Goal: Transaction & Acquisition: Purchase product/service

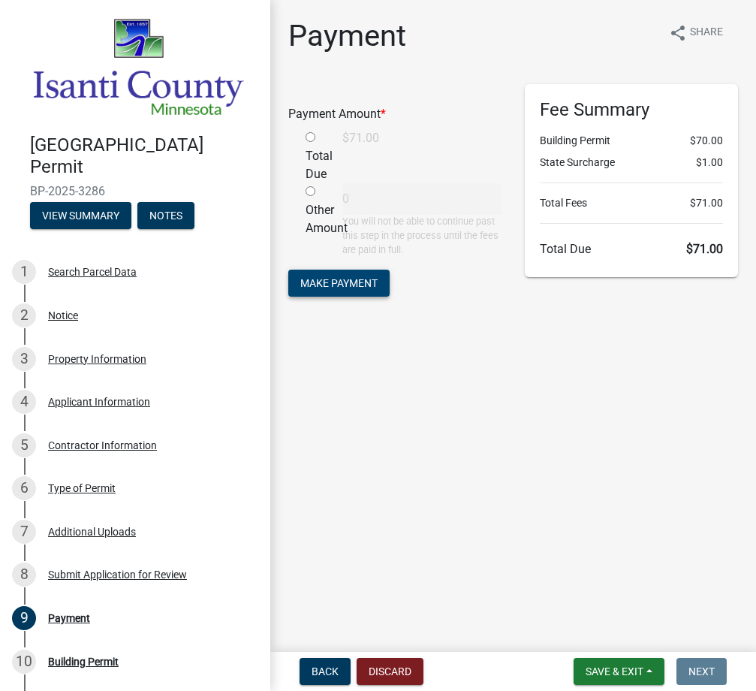
click at [342, 281] on span "Make Payment" at bounding box center [338, 282] width 77 height 12
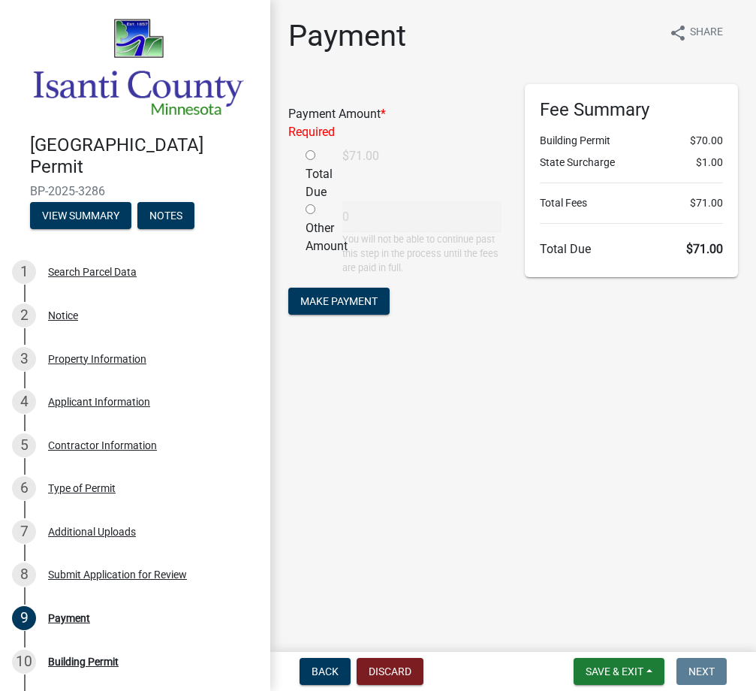
click at [312, 157] on input "radio" at bounding box center [311, 155] width 10 height 10
radio input "true"
type input "71"
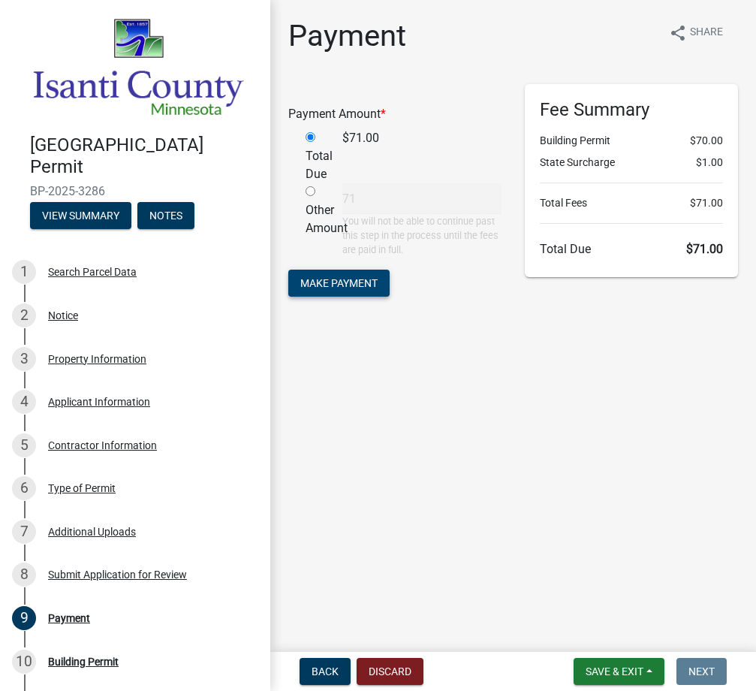
click at [356, 285] on span "Make Payment" at bounding box center [338, 282] width 77 height 12
